Goal: Task Accomplishment & Management: Manage account settings

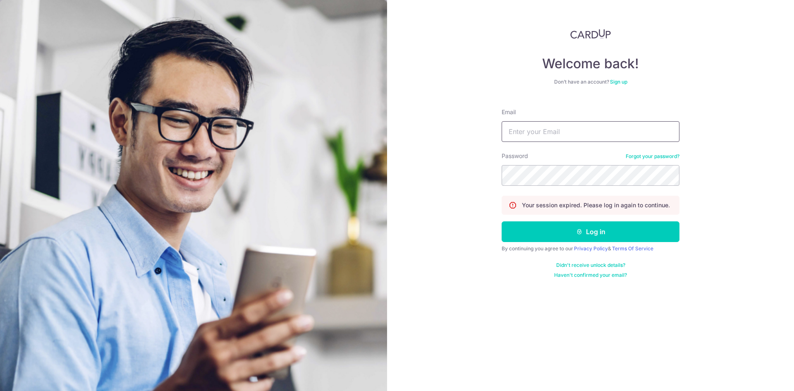
click at [544, 137] on input "Email" at bounding box center [591, 131] width 178 height 21
type input "[EMAIL_ADDRESS][DOMAIN_NAME]"
click at [502, 221] on button "Log in" at bounding box center [591, 231] width 178 height 21
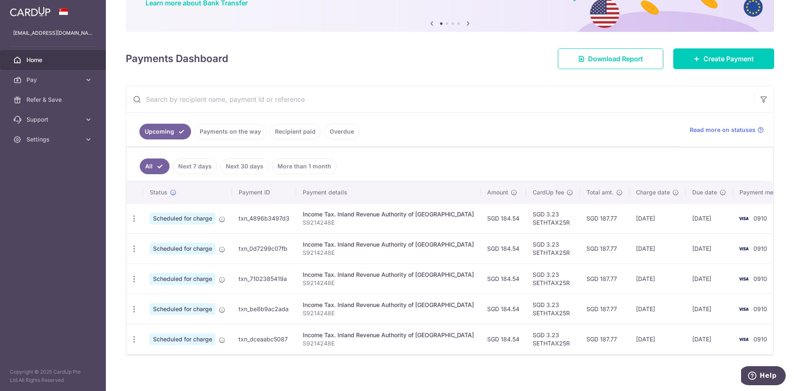
scroll to position [78, 0]
